Goal: Information Seeking & Learning: Learn about a topic

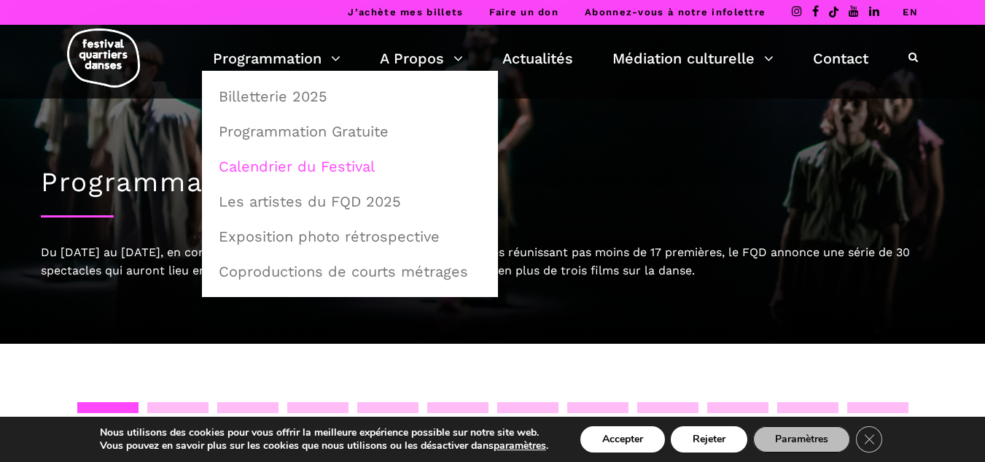
click at [290, 166] on link "Calendrier du Festival" at bounding box center [350, 166] width 280 height 34
click at [295, 167] on link "Calendrier du Festival" at bounding box center [350, 166] width 280 height 34
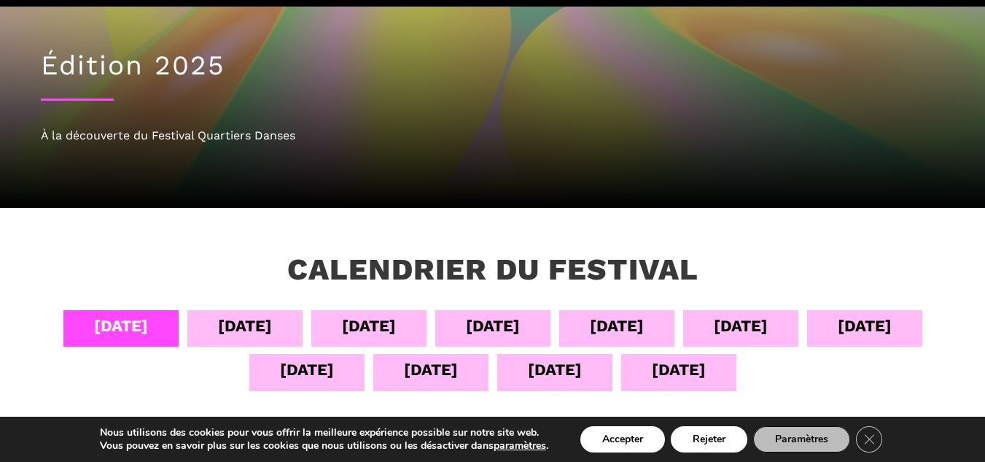
scroll to position [219, 0]
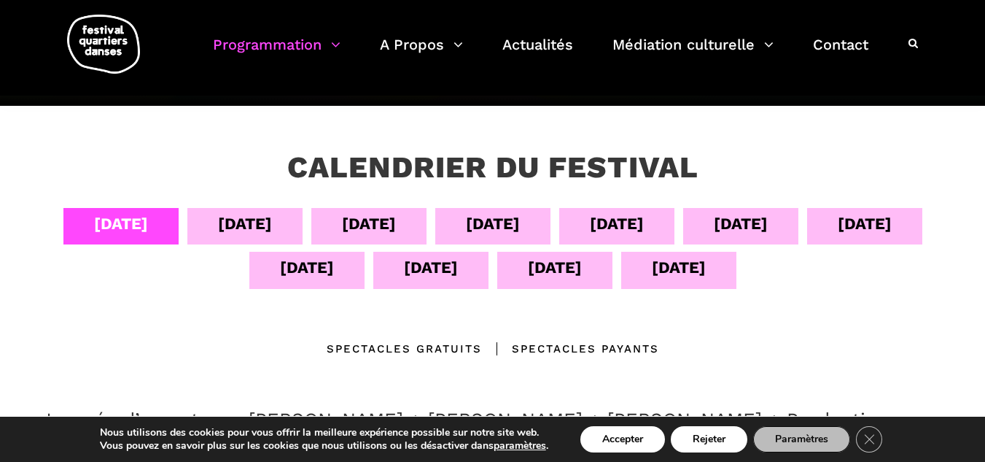
click at [239, 217] on div "05 sept" at bounding box center [245, 224] width 54 height 26
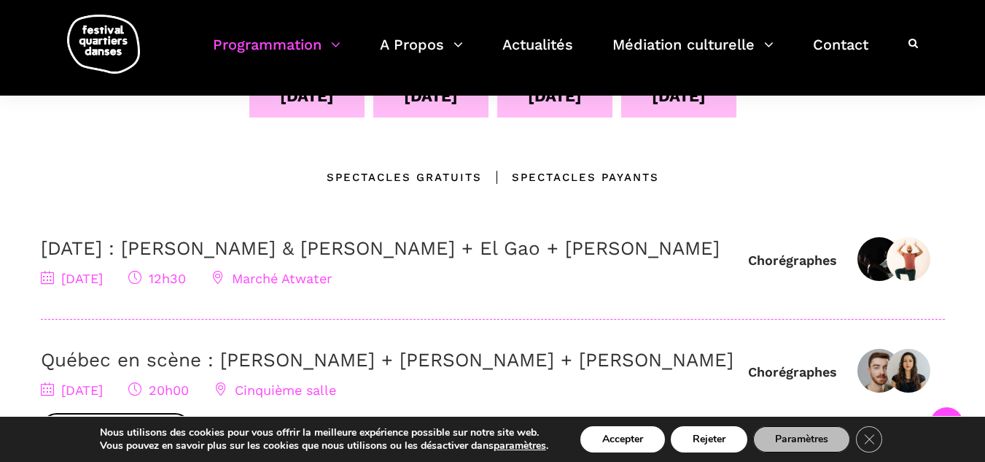
scroll to position [365, 0]
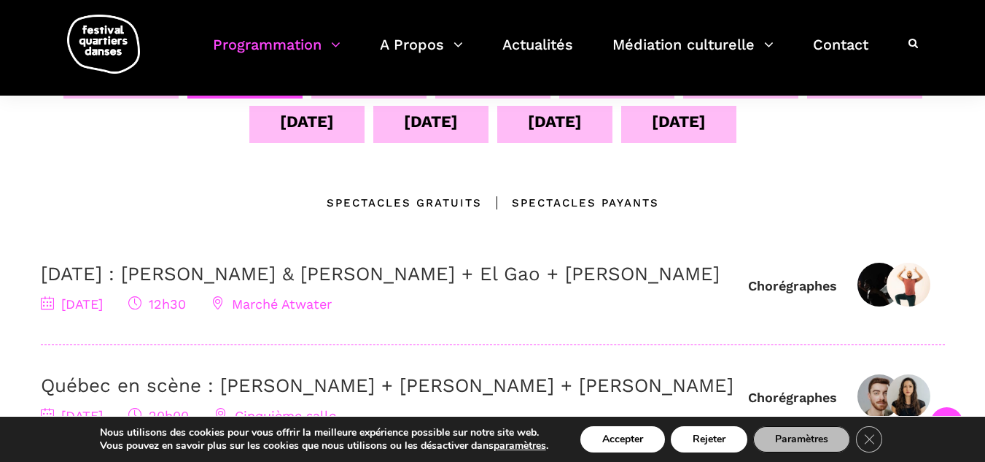
click at [310, 311] on span "Marché Atwater" at bounding box center [271, 303] width 120 height 15
click at [225, 309] on icon at bounding box center [217, 302] width 13 height 13
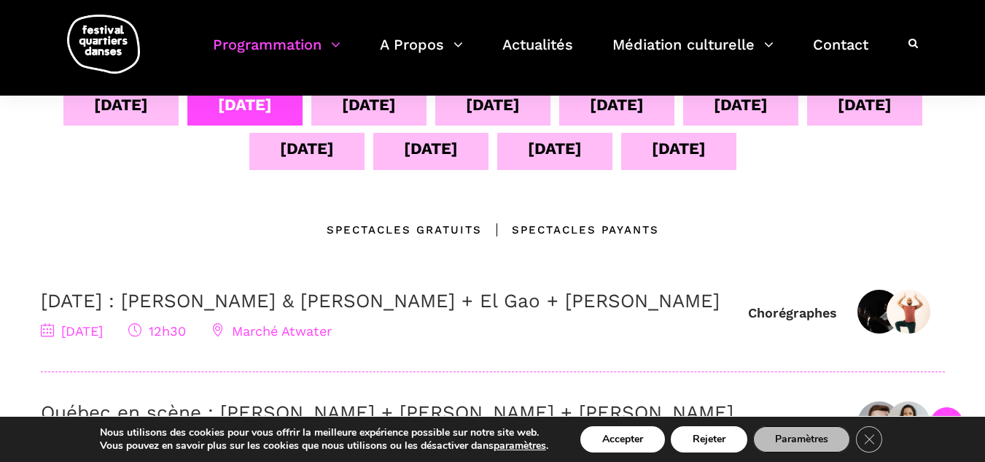
scroll to position [292, 0]
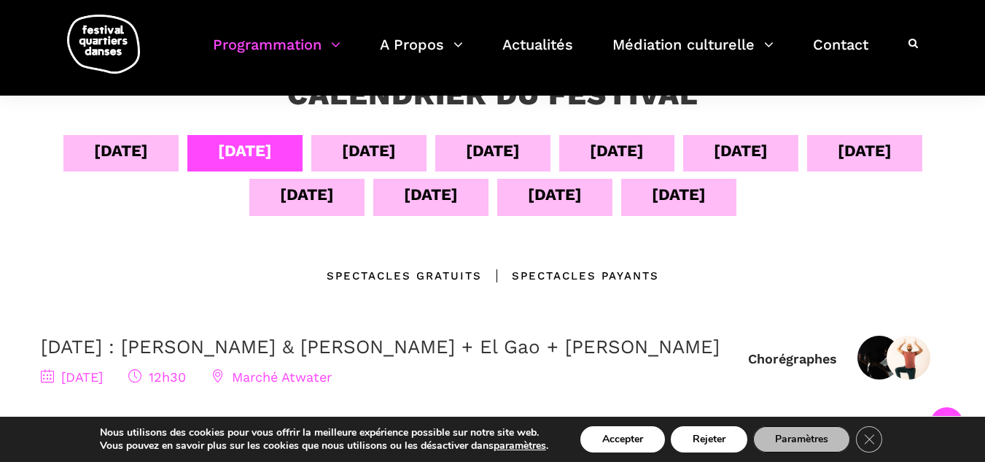
click at [373, 155] on div "06 sept" at bounding box center [369, 151] width 54 height 26
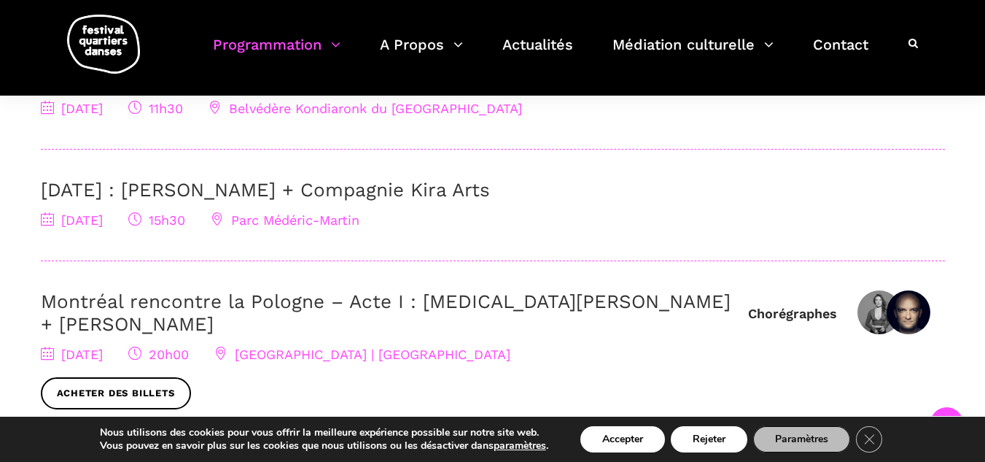
scroll to position [583, 0]
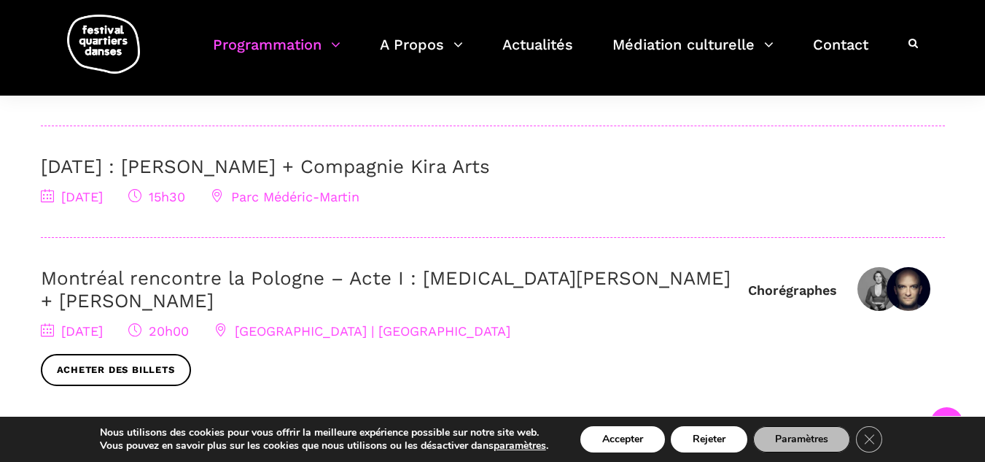
click at [623, 436] on button "Accepter" at bounding box center [622, 439] width 85 height 26
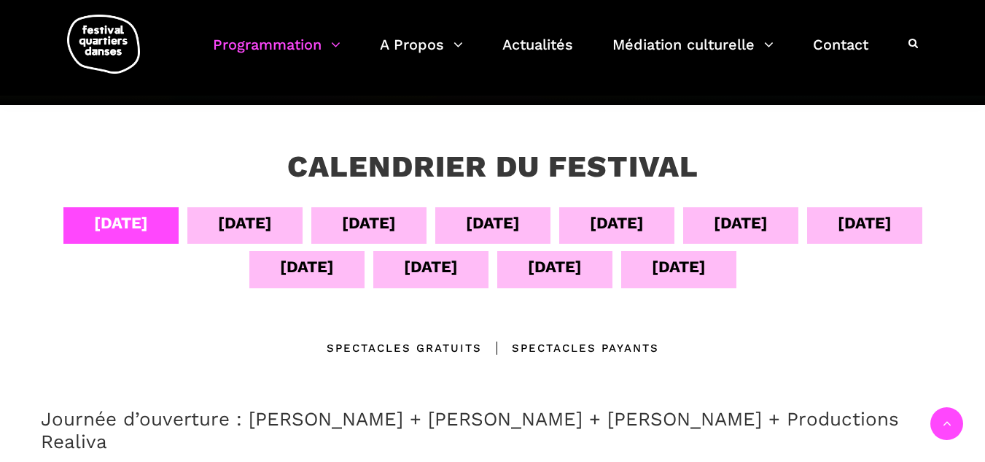
scroll to position [219, 0]
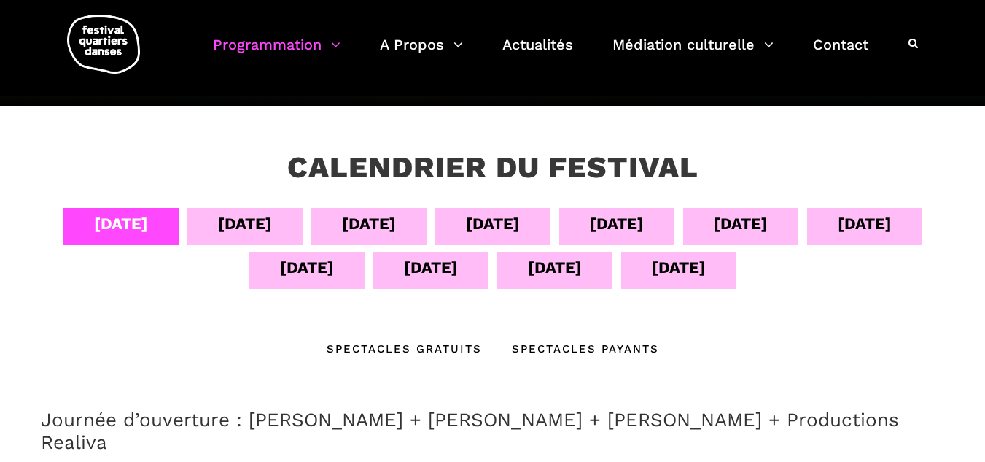
click at [381, 212] on div "06 sept" at bounding box center [369, 224] width 54 height 26
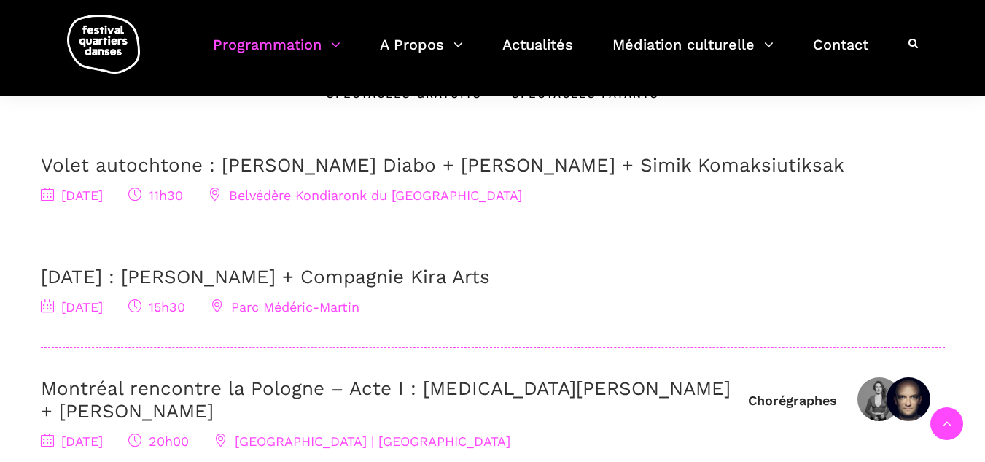
scroll to position [292, 0]
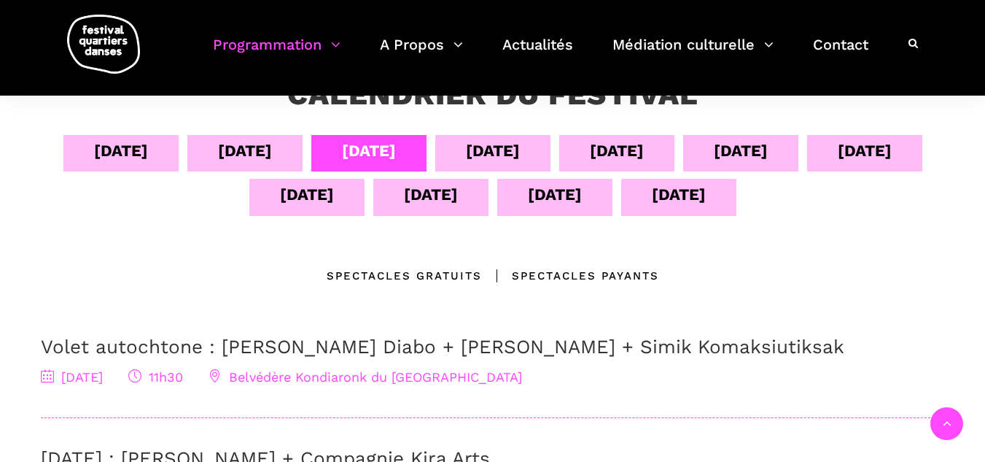
click at [498, 147] on div "07 sept" at bounding box center [493, 151] width 54 height 26
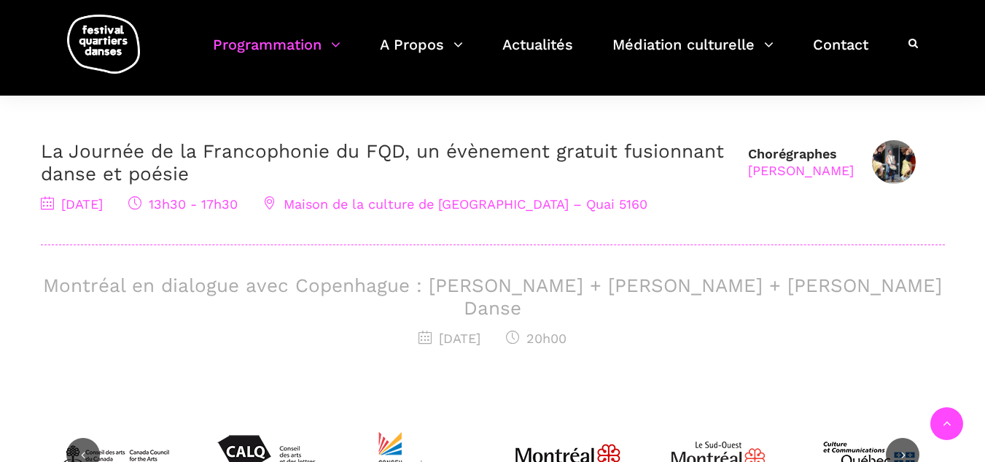
scroll to position [510, 0]
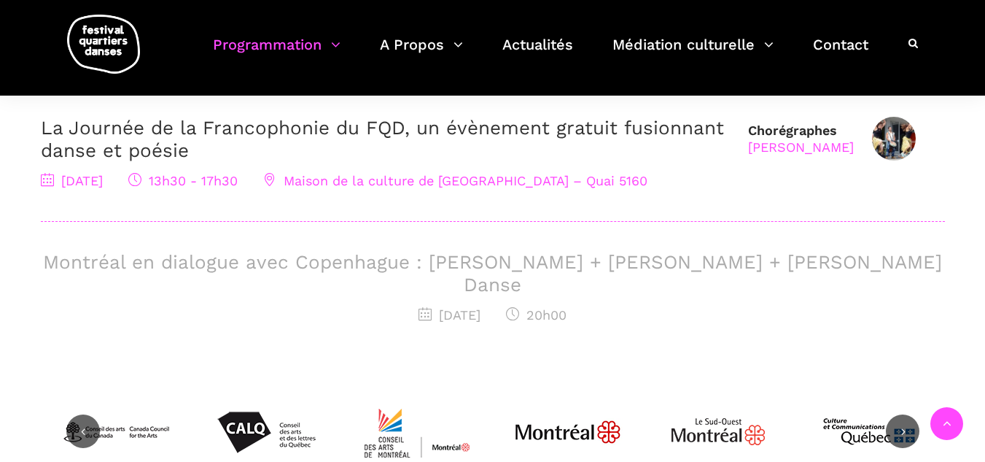
click at [569, 265] on h3 "Montréal en dialogue avec Copenhague : Charles-Alexis Desgagnés + Lene Boel + S…" at bounding box center [493, 273] width 904 height 45
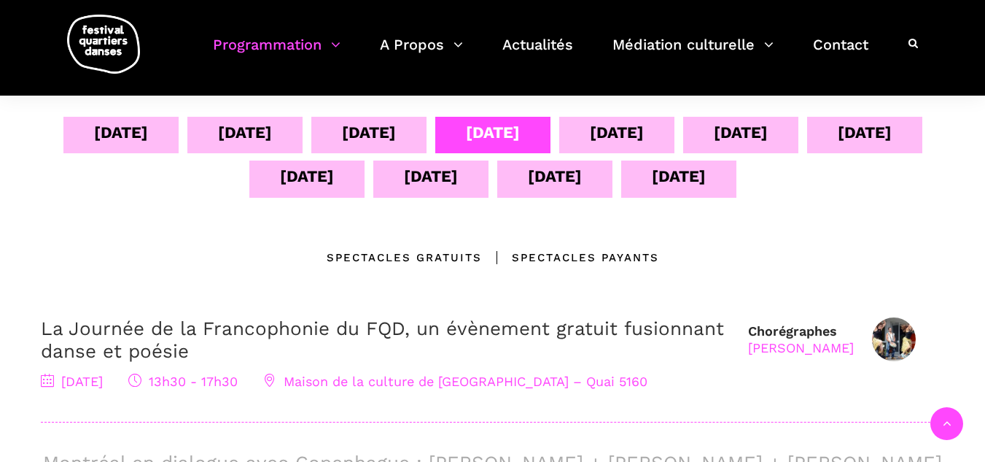
scroll to position [219, 0]
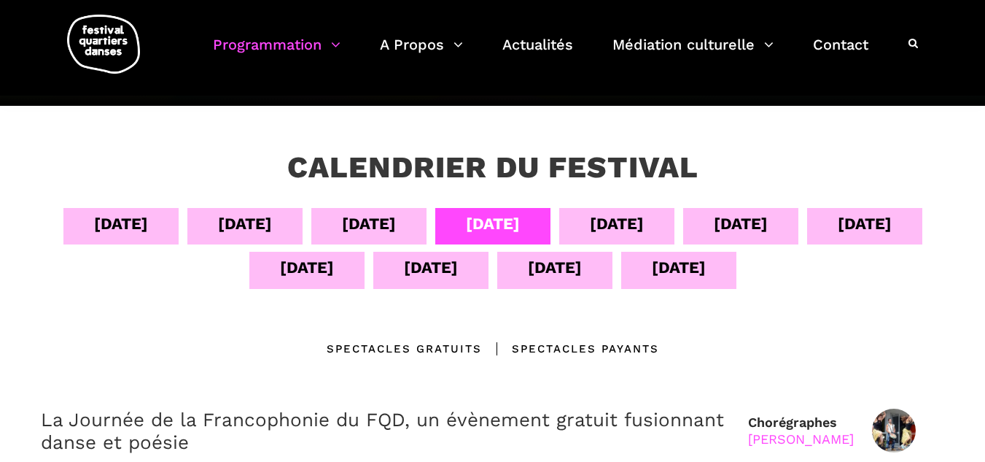
click at [597, 225] on div "08 sept" at bounding box center [617, 224] width 54 height 26
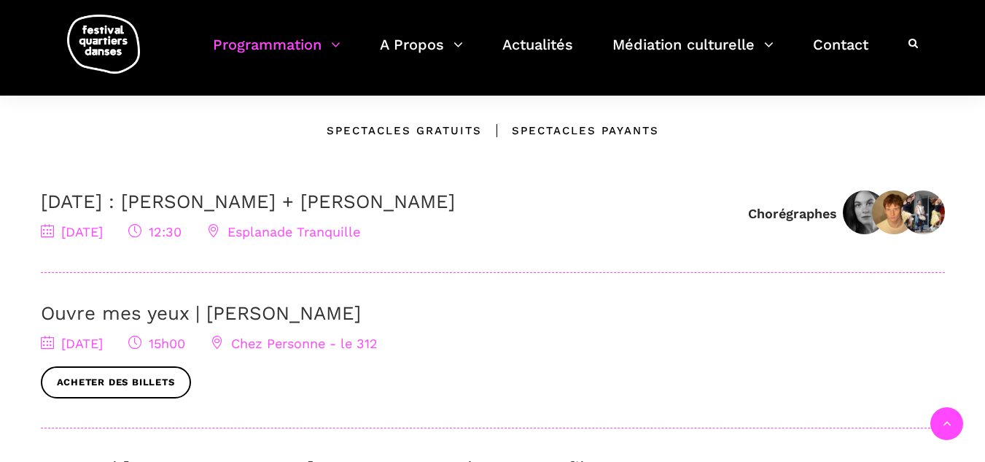
scroll to position [437, 0]
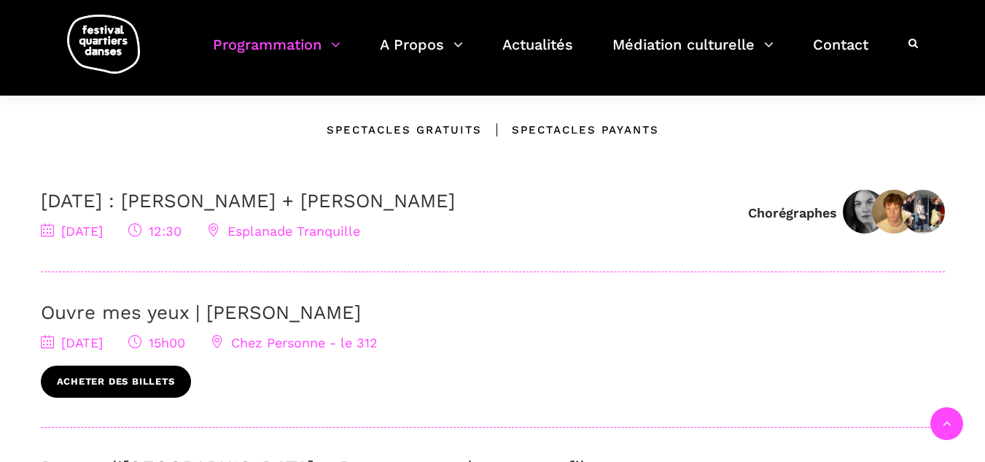
click at [122, 388] on link "Acheter des billets" at bounding box center [116, 381] width 150 height 33
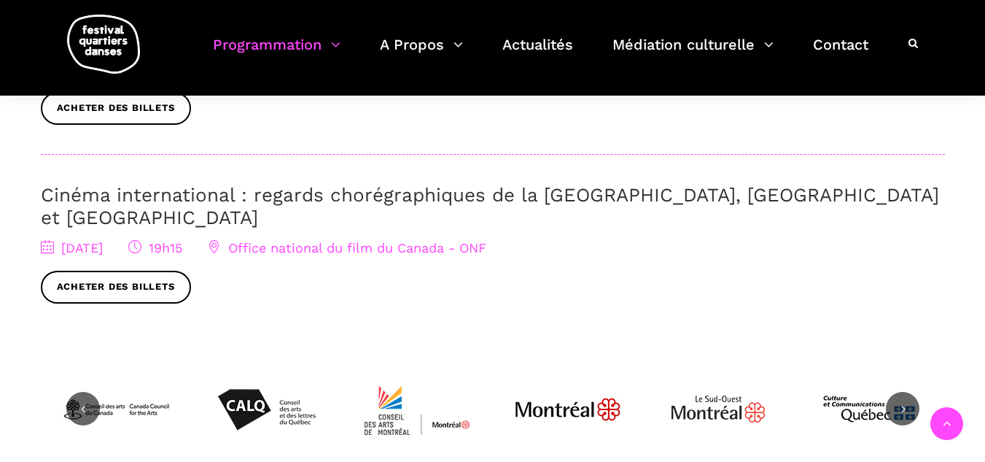
scroll to position [875, 0]
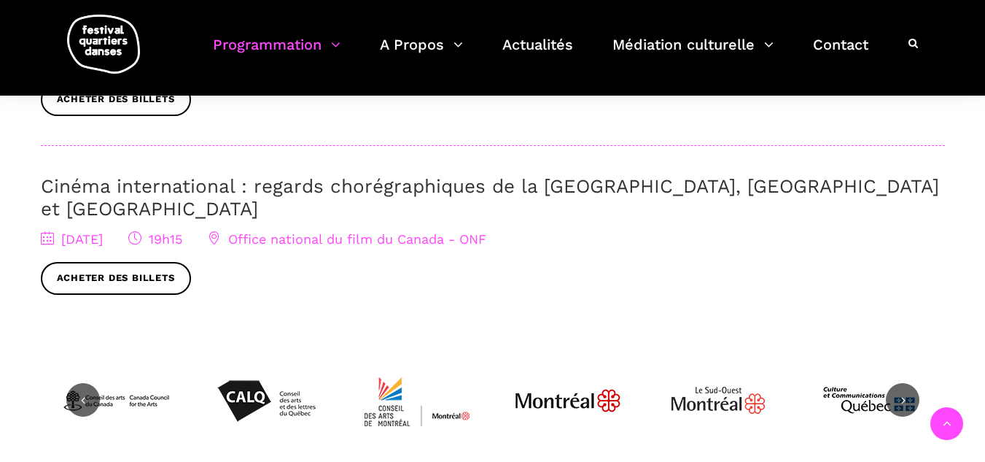
click at [236, 183] on link "Cinéma international : regards chorégraphiques de la Pologne, Brighton et Montr…" at bounding box center [490, 197] width 898 height 44
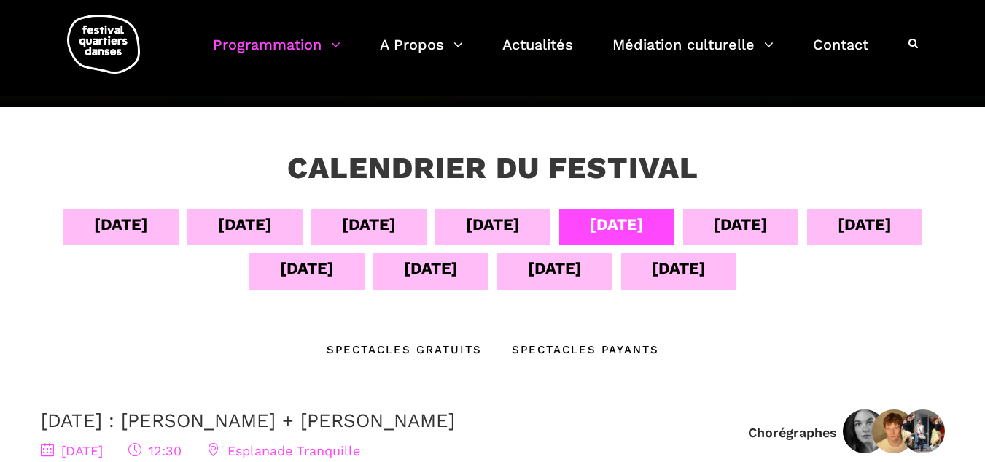
scroll to position [219, 0]
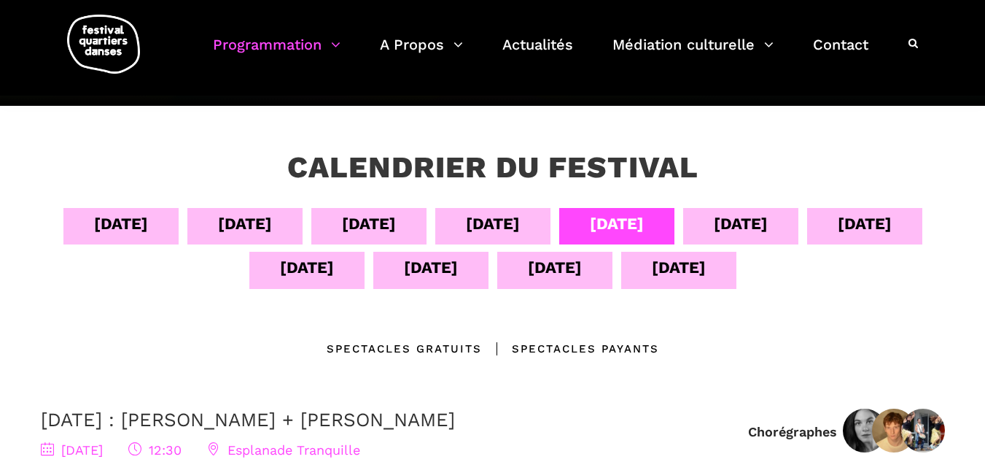
click at [742, 226] on div "09 sept" at bounding box center [741, 224] width 54 height 26
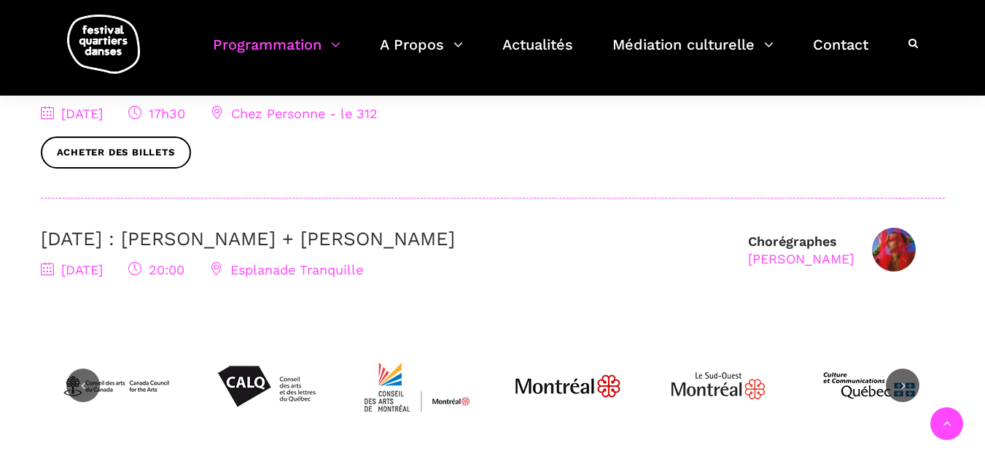
scroll to position [583, 0]
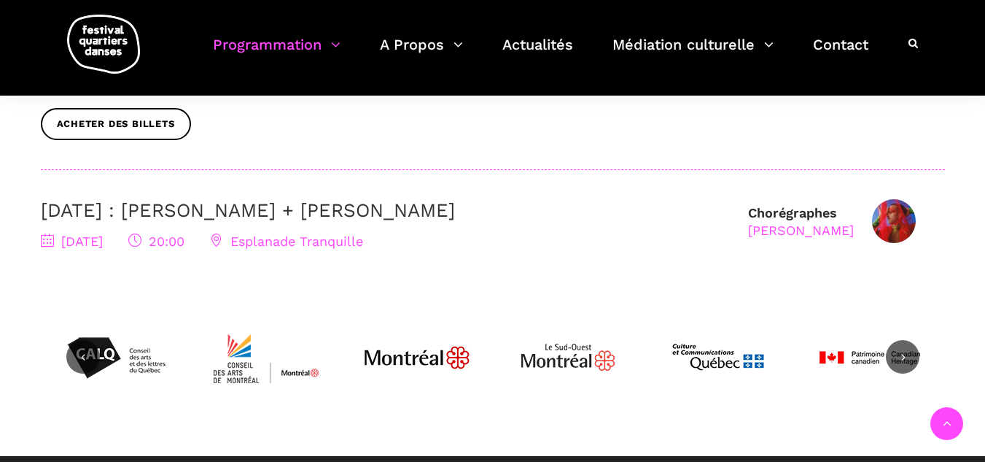
click at [309, 217] on link "[DATE] : [PERSON_NAME] + [PERSON_NAME]" at bounding box center [248, 210] width 414 height 22
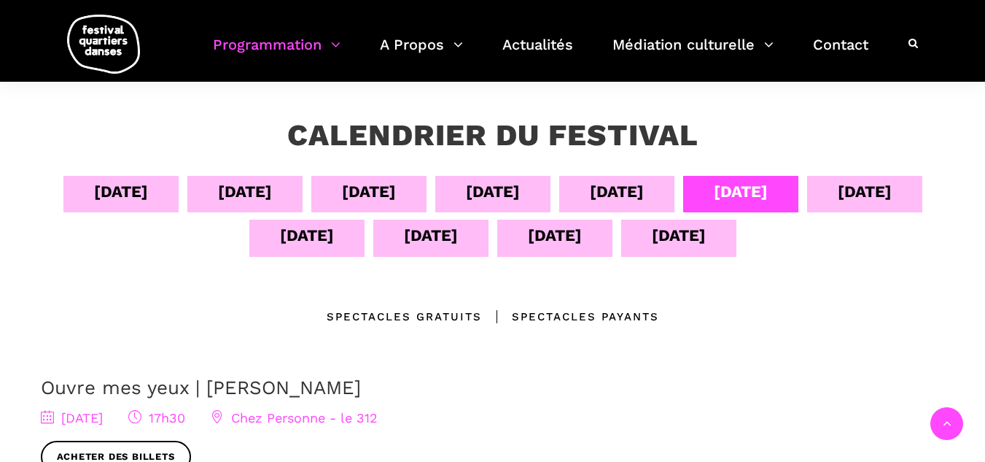
scroll to position [292, 0]
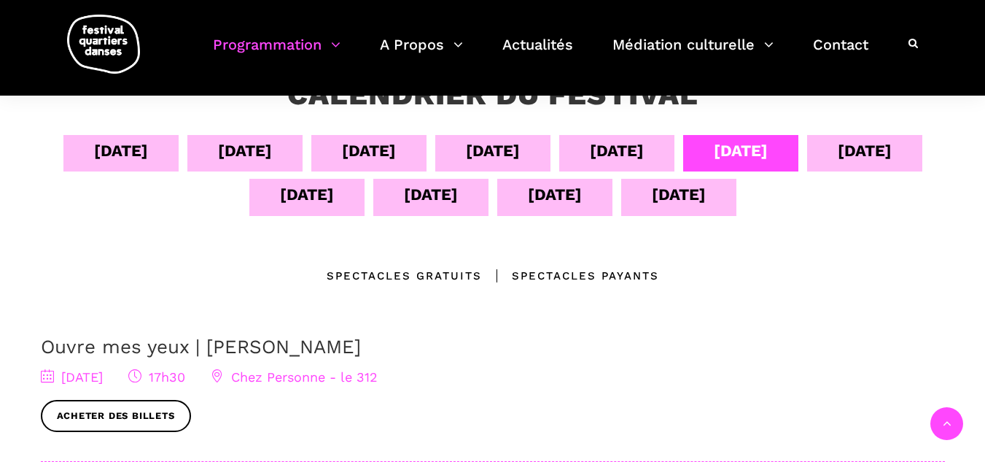
click at [892, 158] on div "10 sept" at bounding box center [865, 151] width 54 height 26
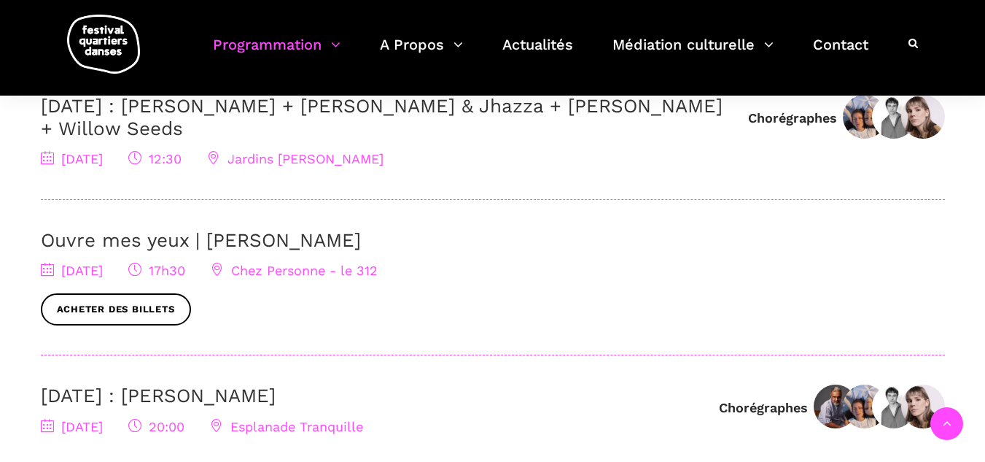
scroll to position [437, 0]
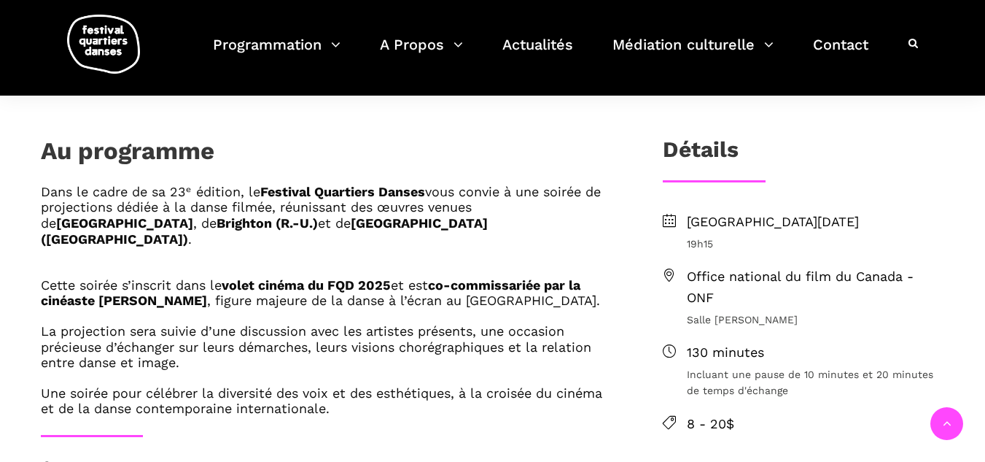
scroll to position [146, 0]
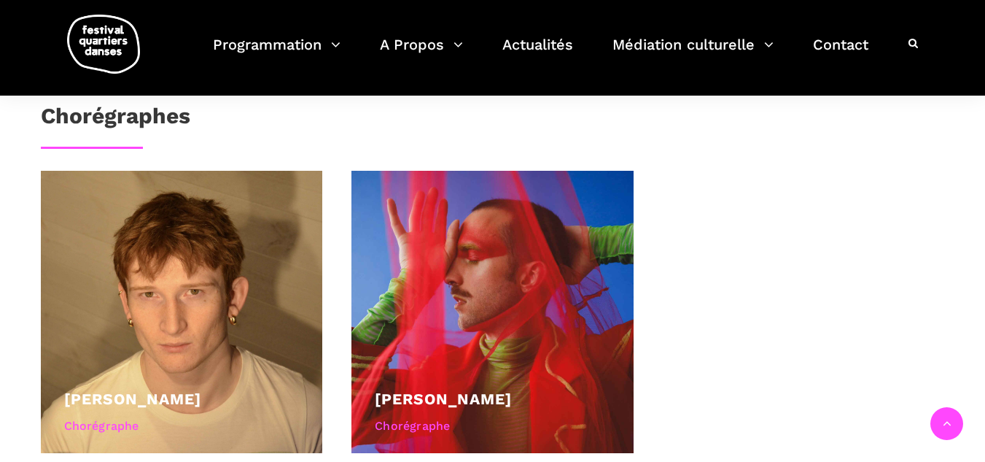
scroll to position [583, 0]
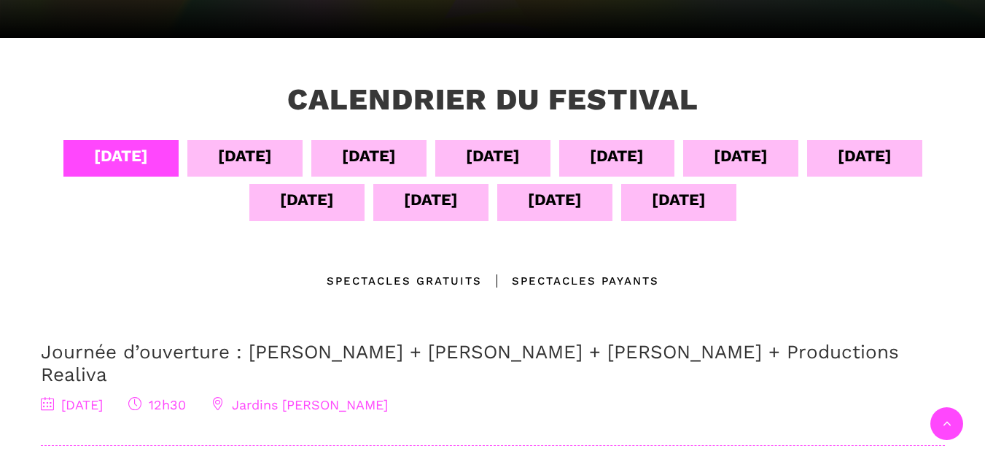
scroll to position [292, 0]
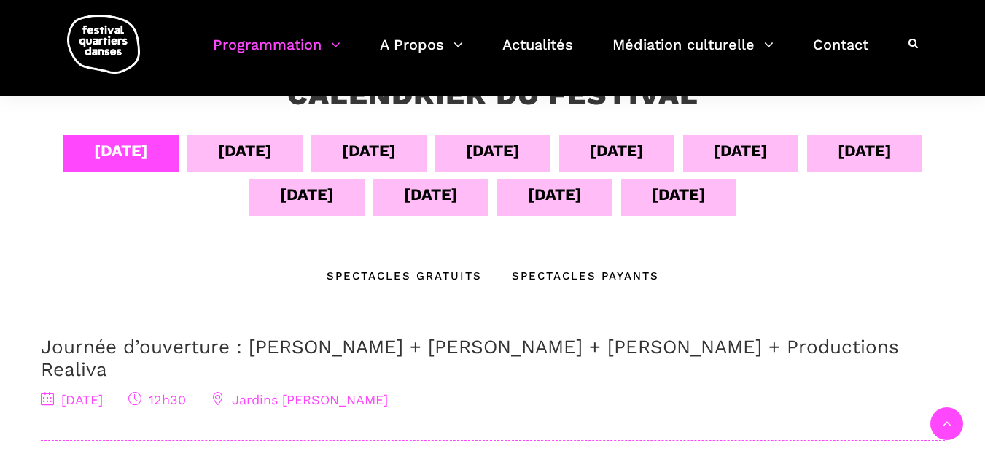
click at [672, 195] on div "[DATE]" at bounding box center [679, 195] width 54 height 26
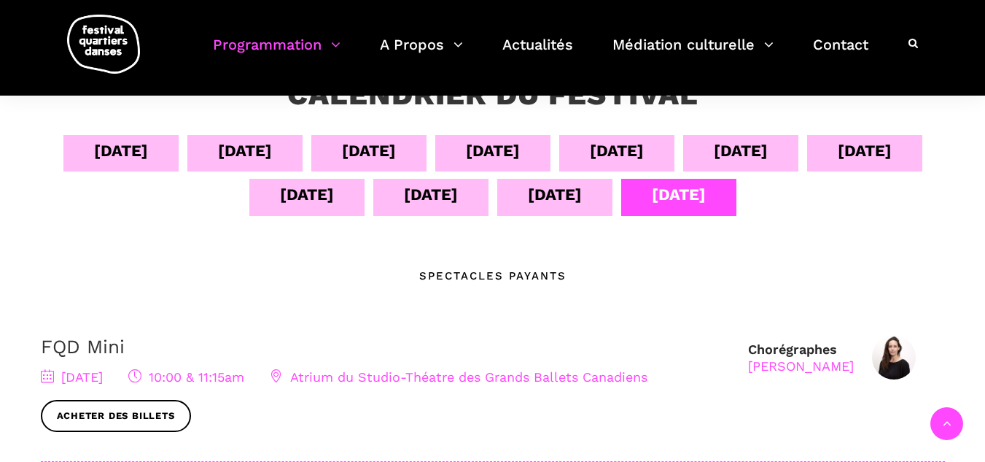
click at [537, 190] on div "[DATE]" at bounding box center [555, 195] width 54 height 26
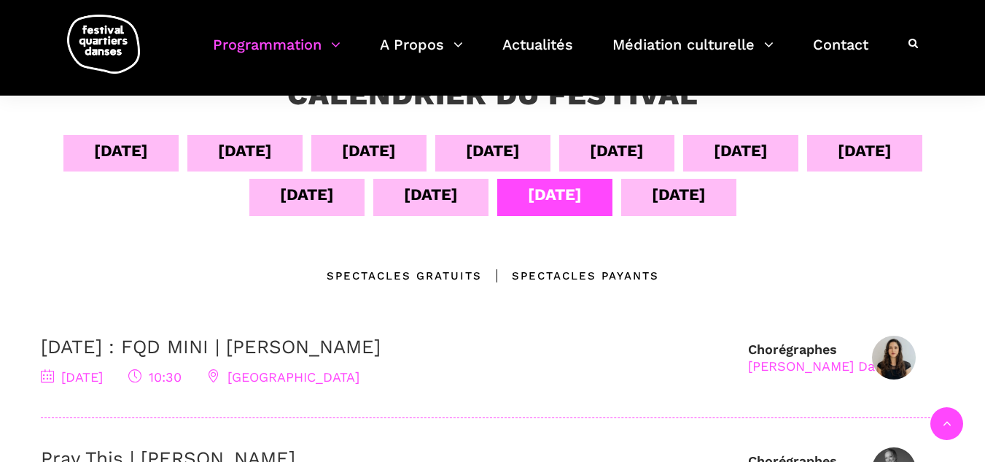
click at [427, 203] on div "[DATE]" at bounding box center [431, 195] width 54 height 26
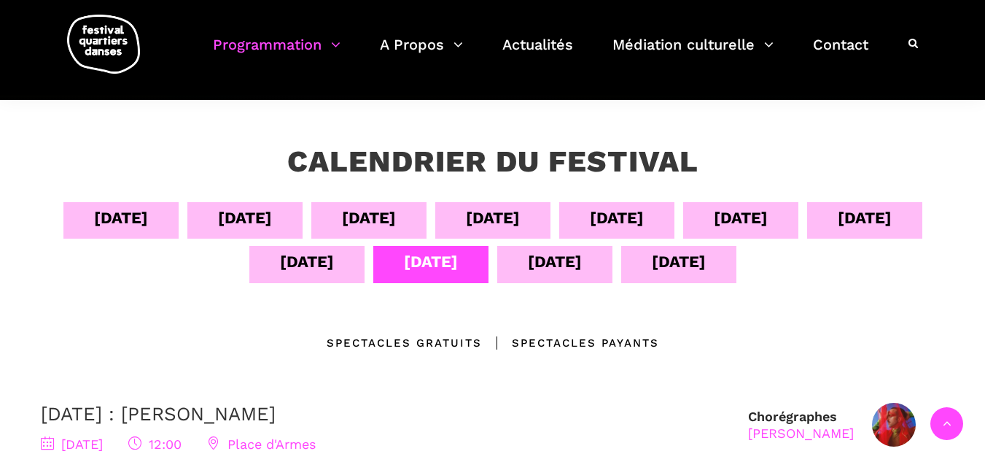
scroll to position [219, 0]
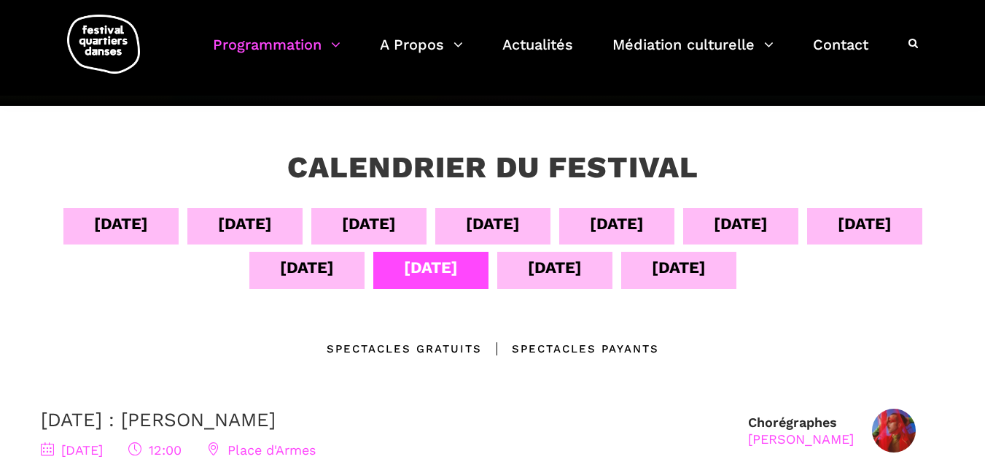
click at [309, 263] on div "[DATE]" at bounding box center [307, 267] width 54 height 26
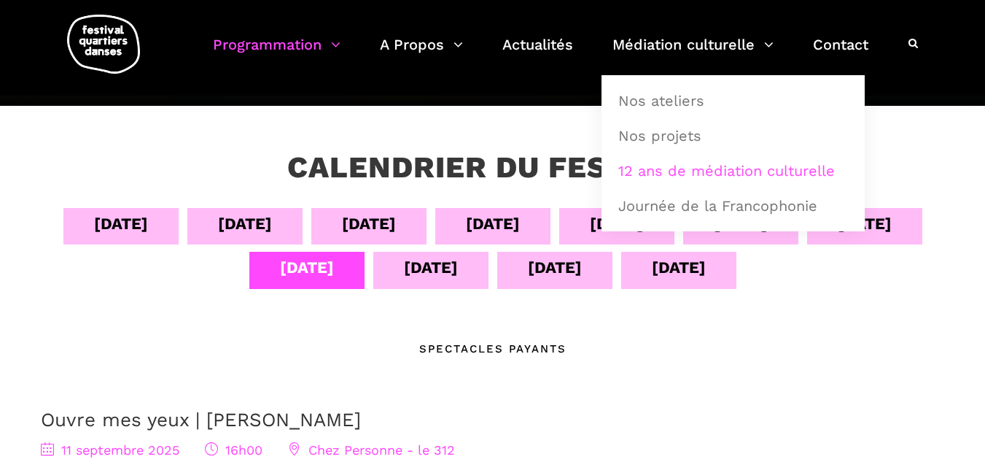
click at [697, 179] on link "12 ans de médiation culturelle" at bounding box center [733, 171] width 247 height 34
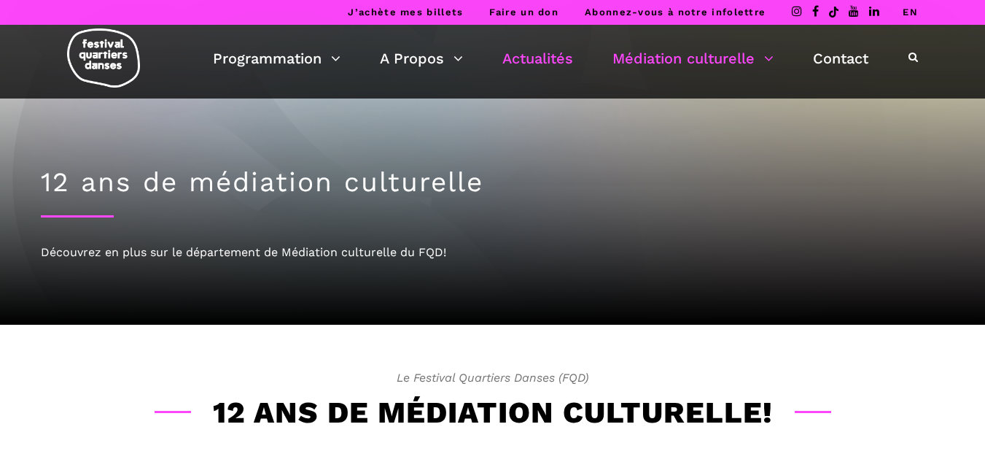
click at [556, 60] on link "Actualités" at bounding box center [537, 58] width 71 height 25
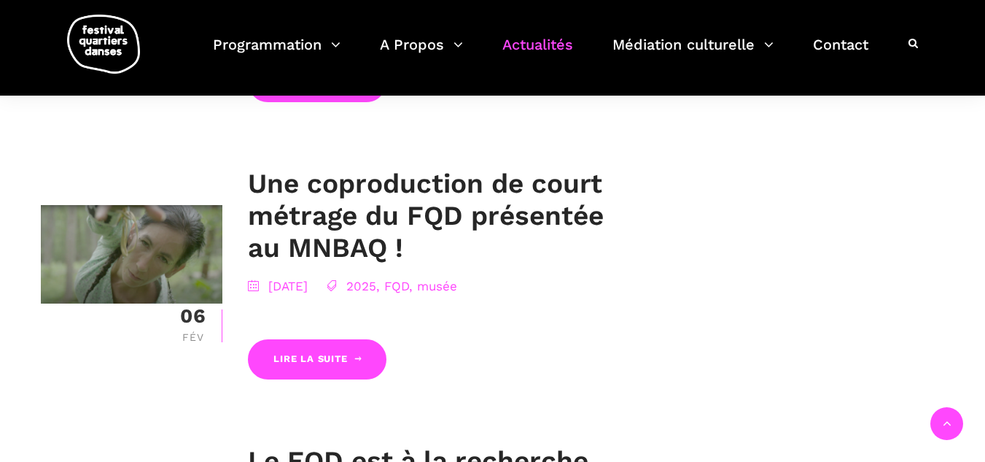
scroll to position [2260, 0]
